Goal: Complete application form: Complete application form

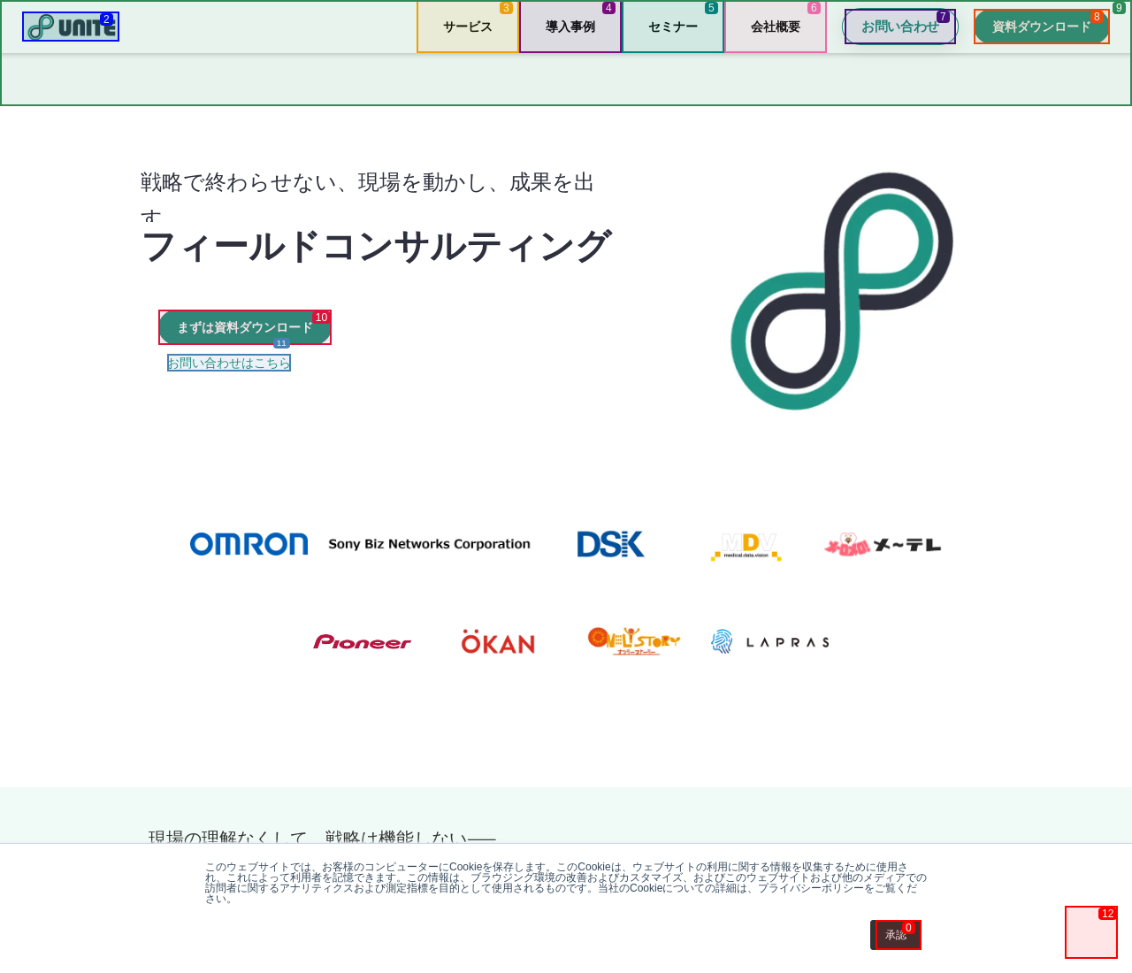
click at [901, 27] on p "お問い合わせ" at bounding box center [901, 27] width 78 height 19
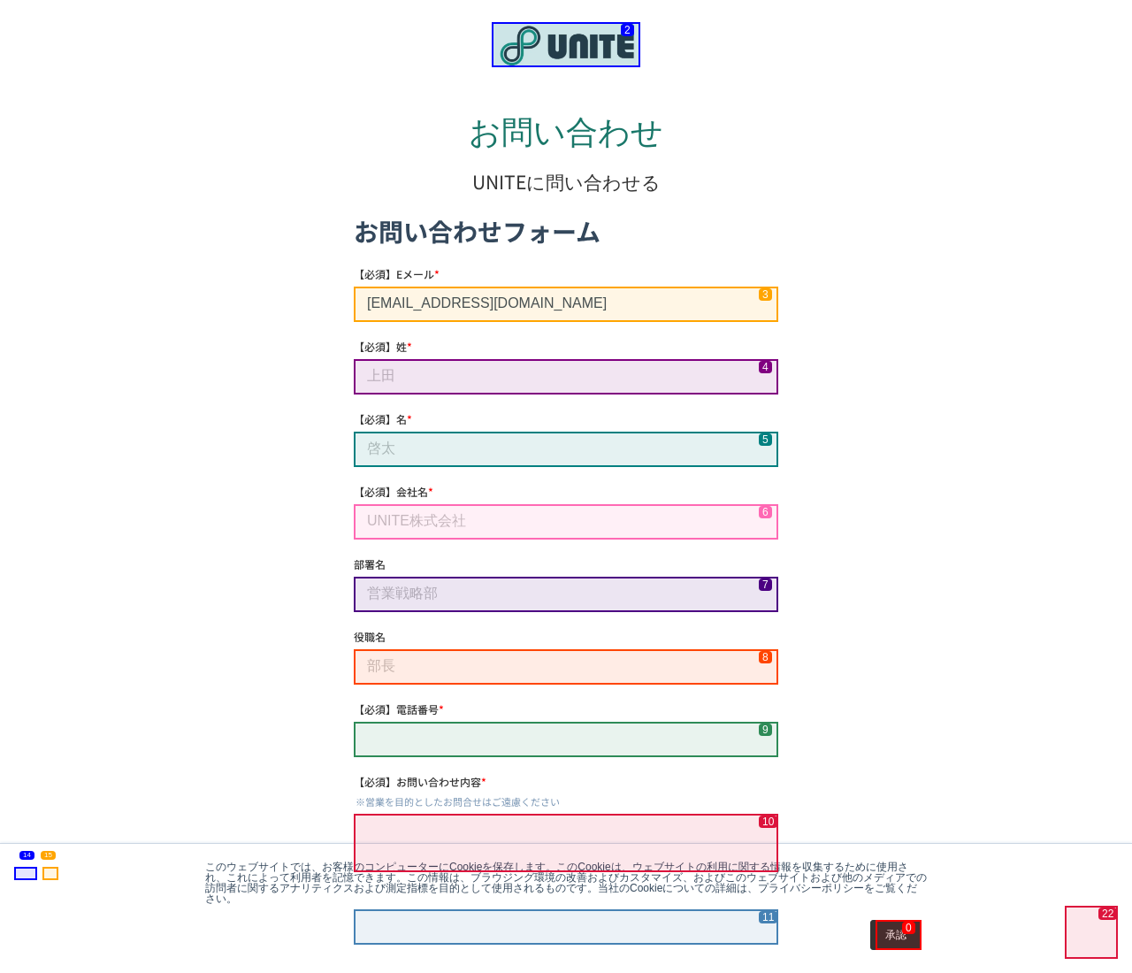
type input "[EMAIL_ADDRESS][DOMAIN_NAME]"
type input "[PERSON_NAME]"
type input "ソーシャルワイヤー株式会社"
type input "[PHONE_NUMBER]"
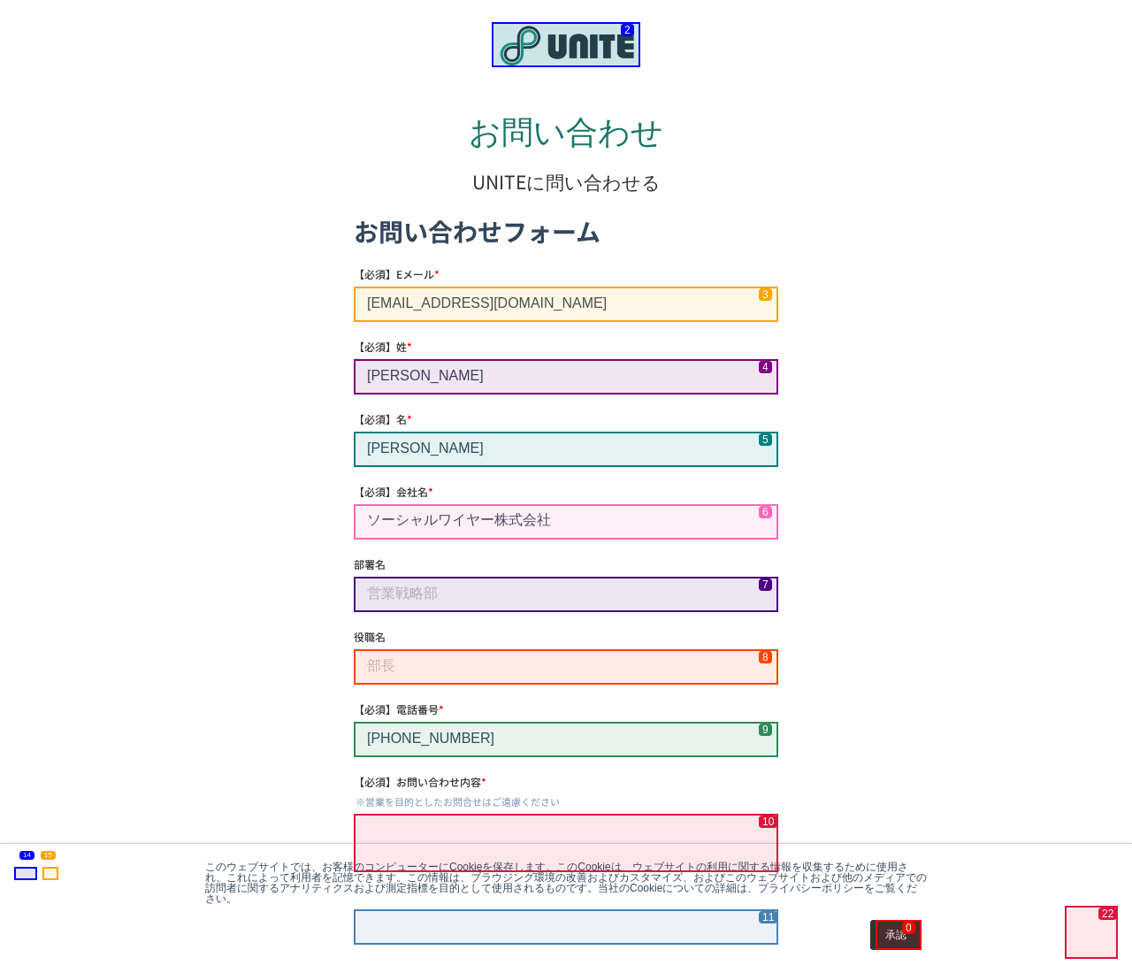
checkbox input "true"
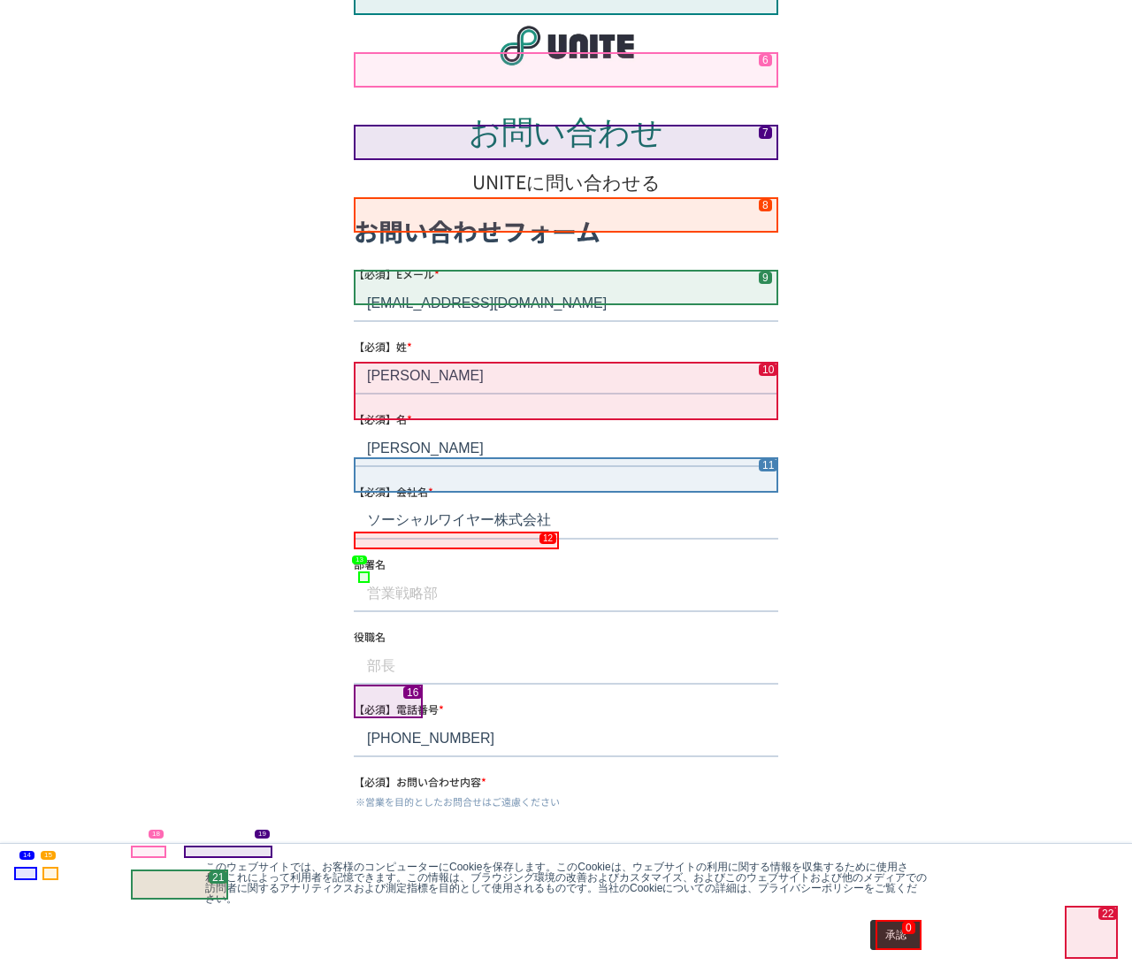
scroll to position [452, 0]
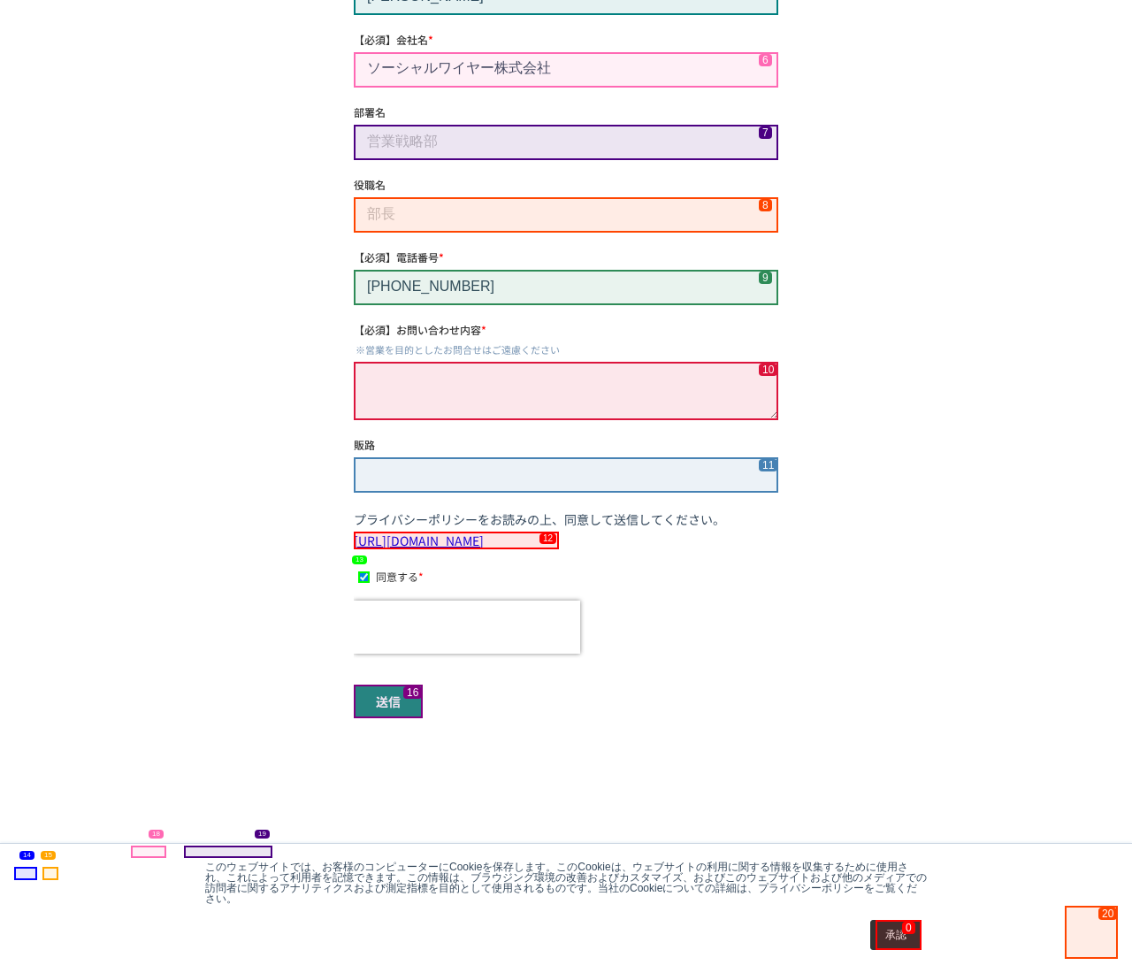
click at [388, 701] on input "送信" at bounding box center [388, 702] width 69 height 34
